Goal: Navigation & Orientation: Find specific page/section

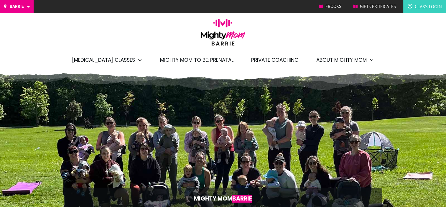
click at [413, 7] on link "Class Login" at bounding box center [425, 6] width 34 height 9
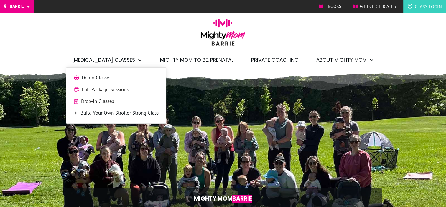
click at [101, 113] on span "Build Your Own Stroller Strong Class" at bounding box center [119, 114] width 78 height 8
click at [100, 114] on span "Build Your Own Stroller Strong Class" at bounding box center [119, 114] width 78 height 8
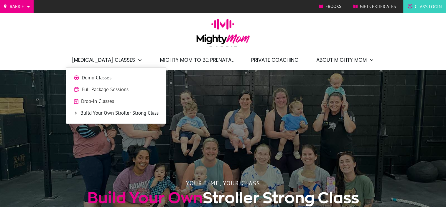
click at [103, 91] on span "Full Package Sessions" at bounding box center [120, 90] width 77 height 8
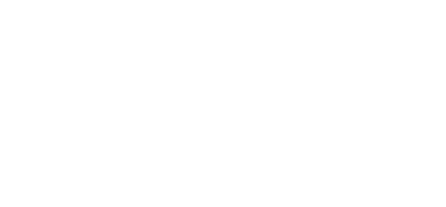
scroll to position [793, 0]
